Goal: Find specific page/section

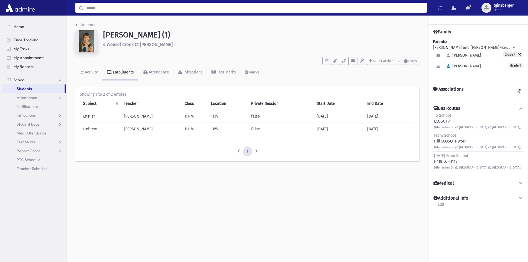
click at [108, 7] on input "Search" at bounding box center [254, 8] width 343 height 10
type input "**********"
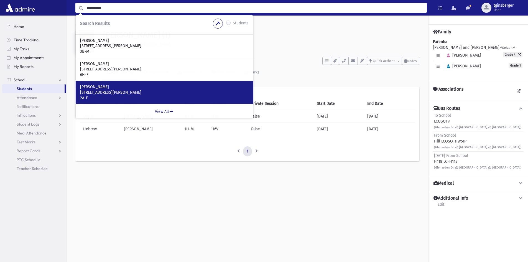
scroll to position [43, 0]
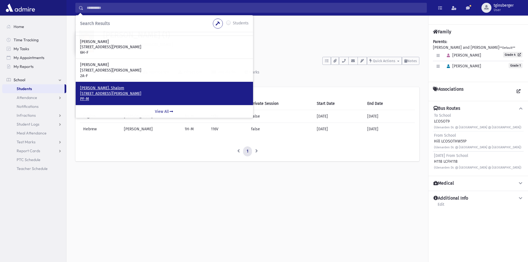
click at [98, 89] on p "Ginsberger, Shalom" at bounding box center [164, 88] width 169 height 6
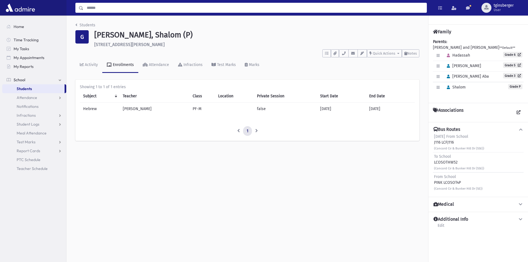
click at [114, 6] on input "Search" at bounding box center [254, 8] width 343 height 10
type input "***"
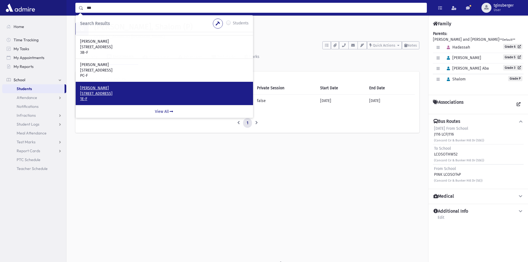
scroll to position [12, 0]
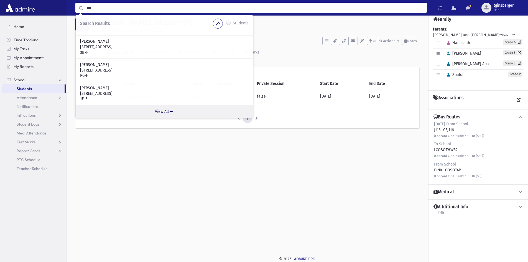
click at [160, 106] on link "View All" at bounding box center [164, 111] width 177 height 13
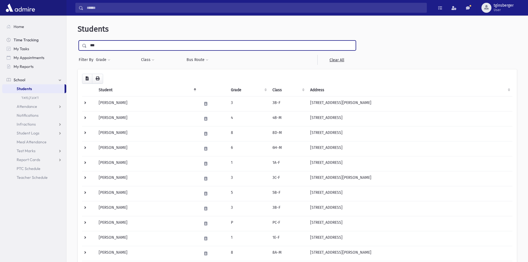
drag, startPoint x: 116, startPoint y: 47, endPoint x: 56, endPoint y: 42, distance: 59.8
click at [56, 42] on div "Search Results Students" at bounding box center [264, 265] width 528 height 530
type input "*******"
click at [78, 40] on input "submit" at bounding box center [86, 43] width 16 height 7
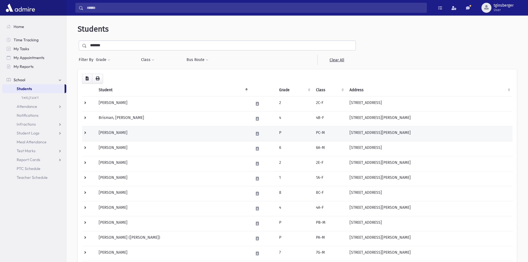
click at [85, 132] on td at bounding box center [88, 133] width 13 height 15
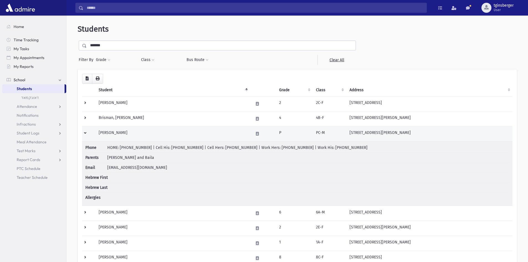
click at [85, 132] on td at bounding box center [88, 133] width 13 height 15
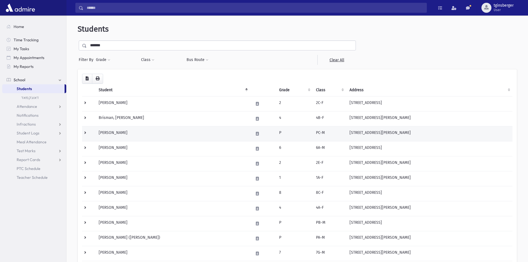
click at [112, 132] on td "[PERSON_NAME]" at bounding box center [172, 133] width 155 height 15
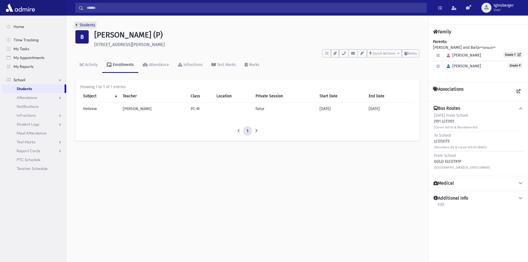
click at [77, 24] on icon "breadcrumb" at bounding box center [76, 25] width 2 height 4
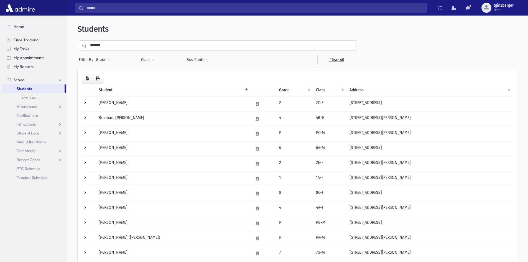
click at [284, 89] on th "Grade" at bounding box center [294, 90] width 37 height 13
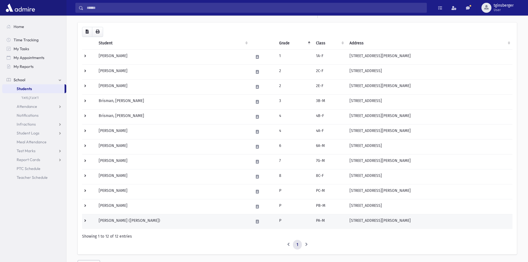
scroll to position [74, 0]
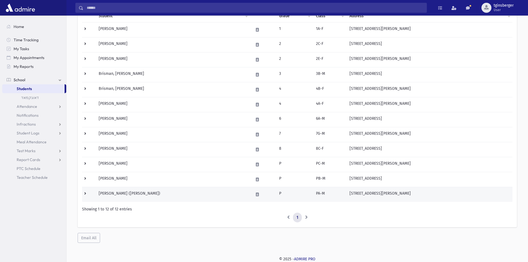
click at [118, 194] on td "[PERSON_NAME] ([PERSON_NAME])" at bounding box center [172, 194] width 155 height 15
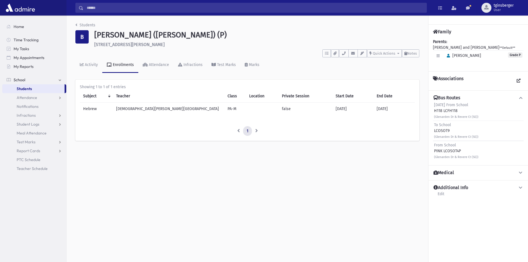
click at [128, 5] on input "Search" at bounding box center [254, 8] width 343 height 10
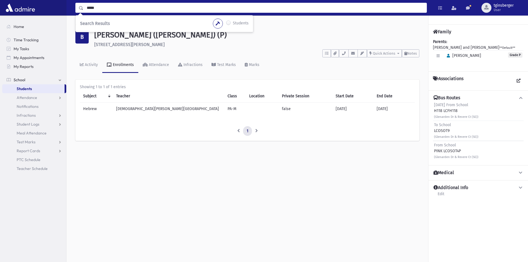
type input "*****"
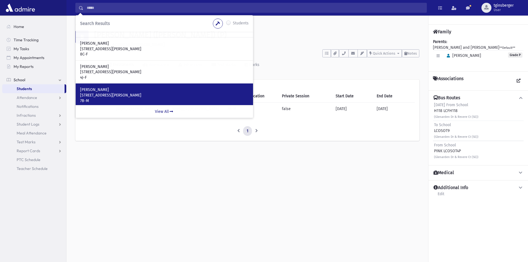
scroll to position [139, 0]
